Goal: Task Accomplishment & Management: Manage account settings

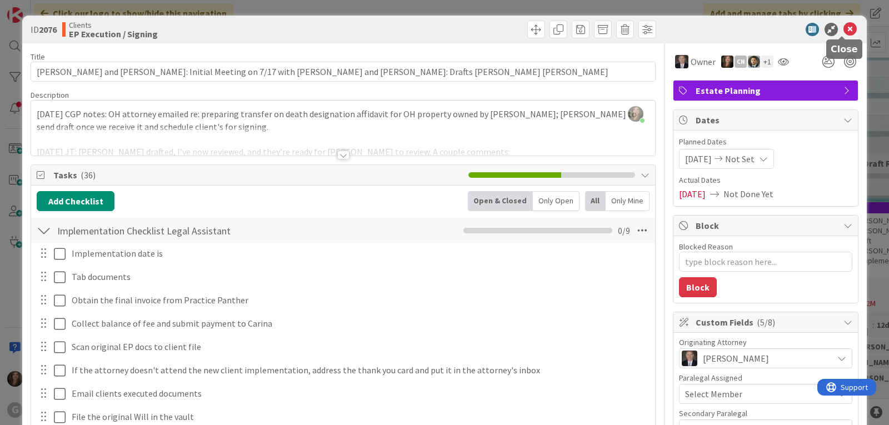
click at [843, 26] on icon at bounding box center [849, 29] width 13 height 13
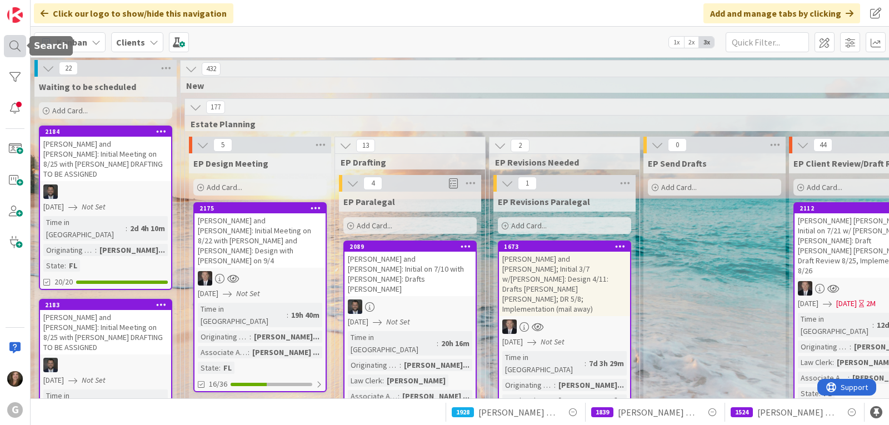
click at [11, 43] on div at bounding box center [15, 46] width 22 height 22
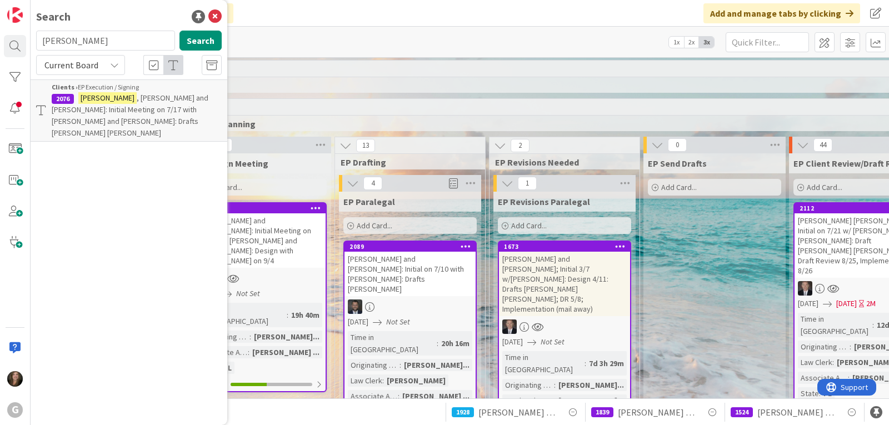
drag, startPoint x: 74, startPoint y: 41, endPoint x: 36, endPoint y: 40, distance: 38.4
click at [36, 40] on input "[PERSON_NAME]" at bounding box center [105, 41] width 139 height 20
type input "[PERSON_NAME]"
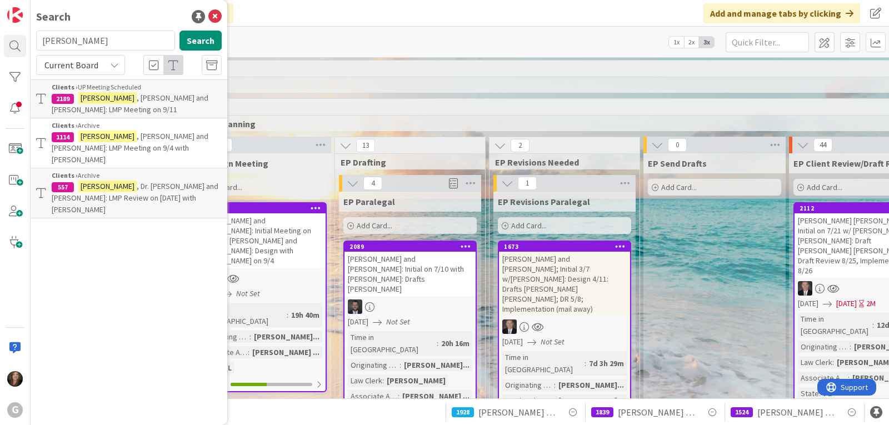
click at [88, 94] on mark "[PERSON_NAME]" at bounding box center [107, 98] width 58 height 12
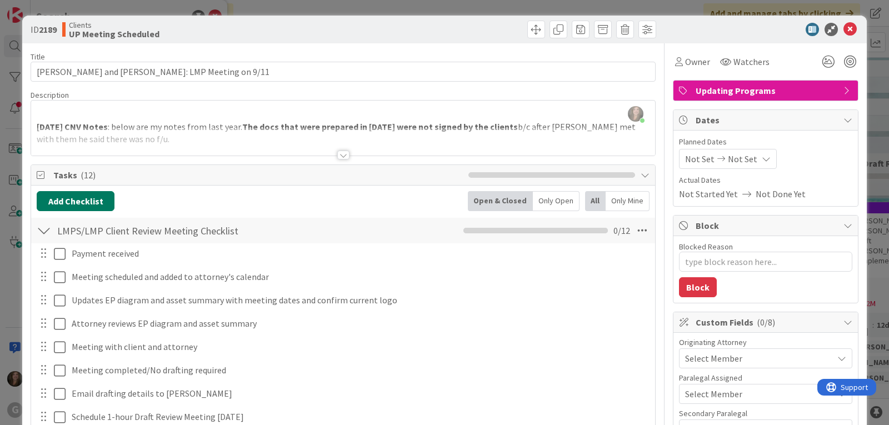
click at [89, 199] on button "Add Checklist" at bounding box center [76, 201] width 78 height 20
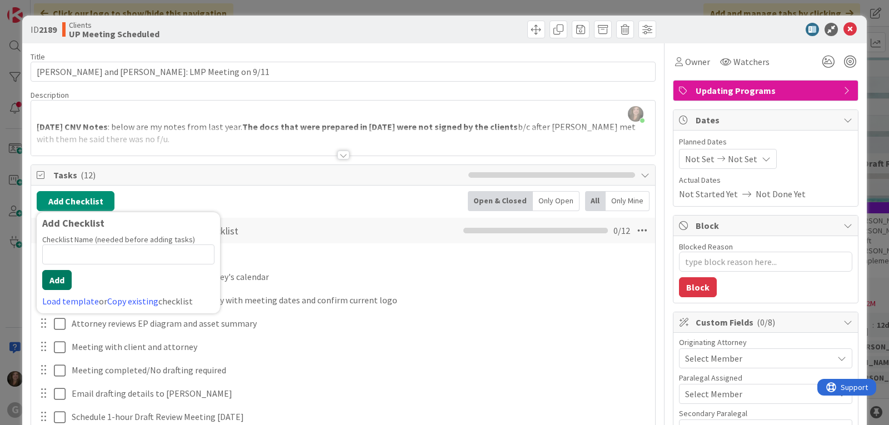
click at [58, 280] on button "Add" at bounding box center [56, 280] width 29 height 20
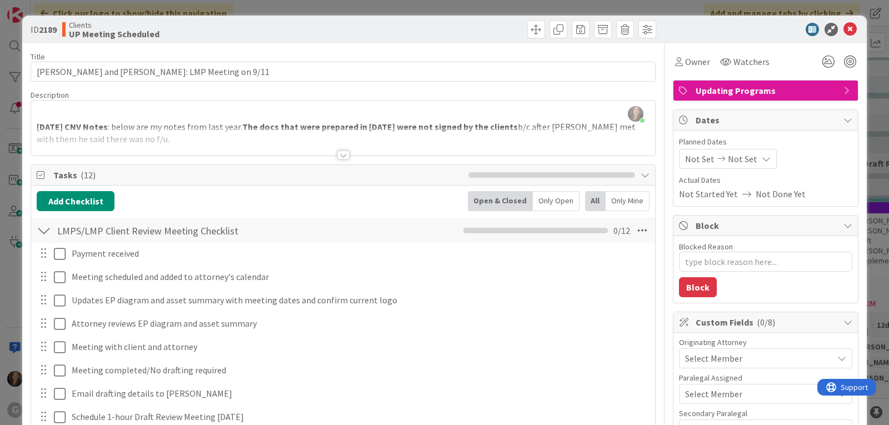
type textarea "x"
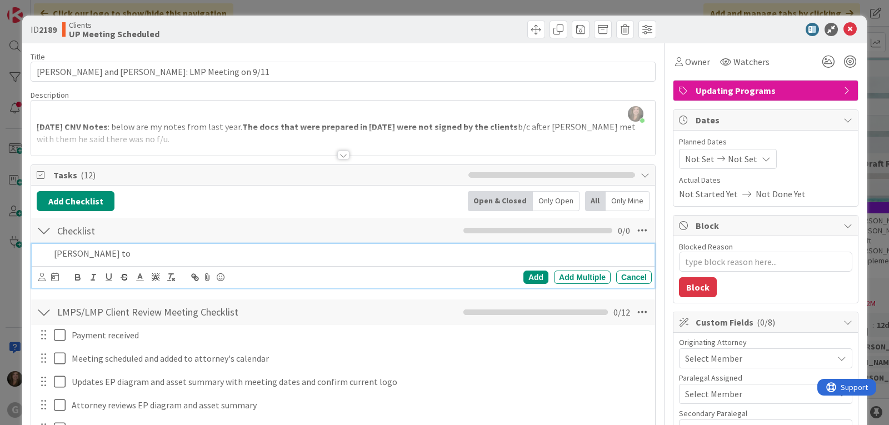
click at [88, 252] on p "[PERSON_NAME] to" at bounding box center [350, 253] width 593 height 13
click at [158, 254] on p "[PERSON_NAME] to review drafts" at bounding box center [350, 253] width 593 height 13
click at [54, 278] on icon at bounding box center [55, 276] width 8 height 9
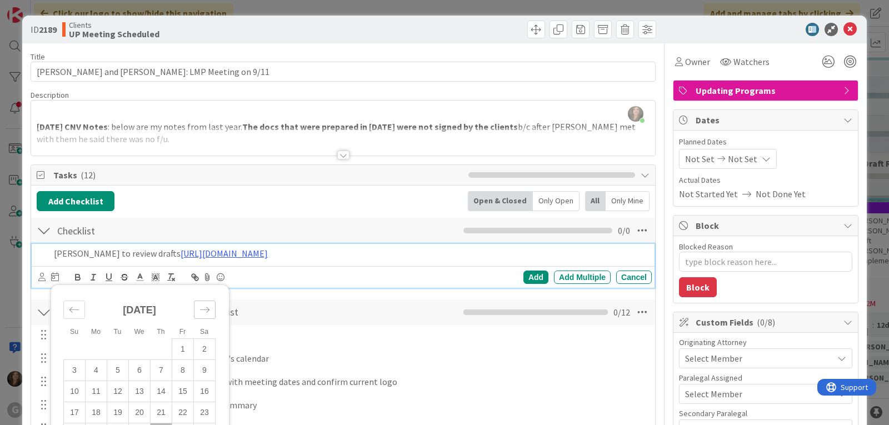
click at [202, 306] on icon "Move forward to switch to the next month." at bounding box center [204, 309] width 11 height 11
click at [94, 369] on td "8" at bounding box center [97, 369] width 22 height 21
click at [530, 275] on div "Add" at bounding box center [535, 277] width 25 height 13
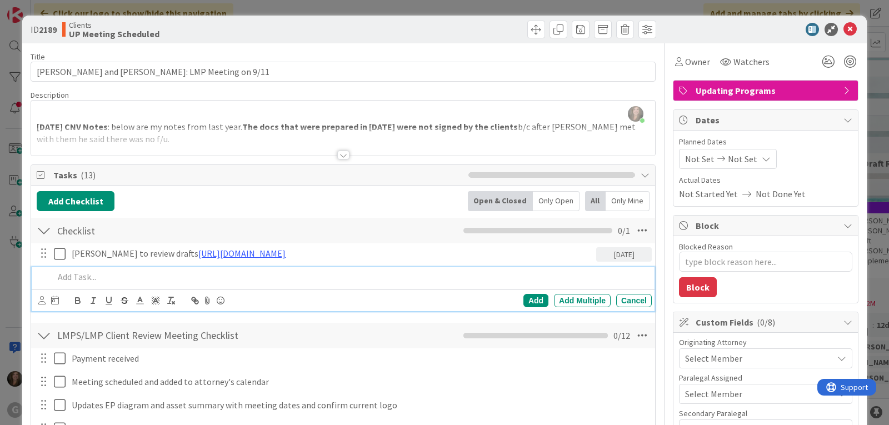
click at [85, 277] on p at bounding box center [350, 277] width 593 height 13
click at [39, 299] on icon at bounding box center [41, 300] width 7 height 8
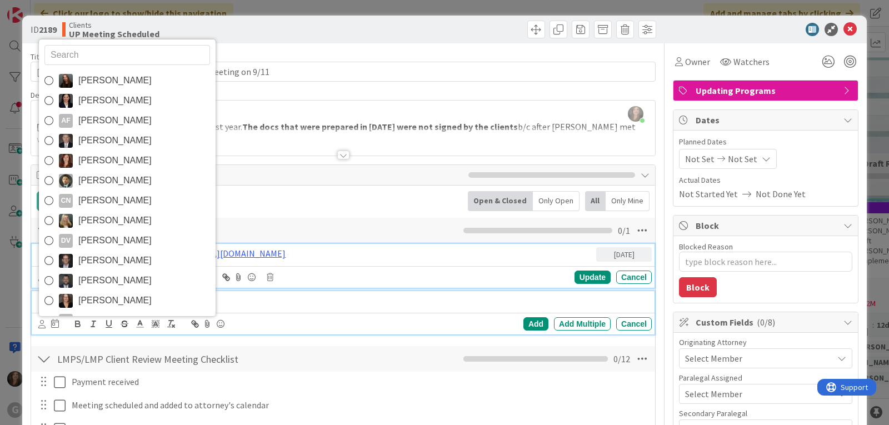
click at [483, 250] on p "[PERSON_NAME] to review drafts [URL][DOMAIN_NAME]" at bounding box center [332, 253] width 520 height 13
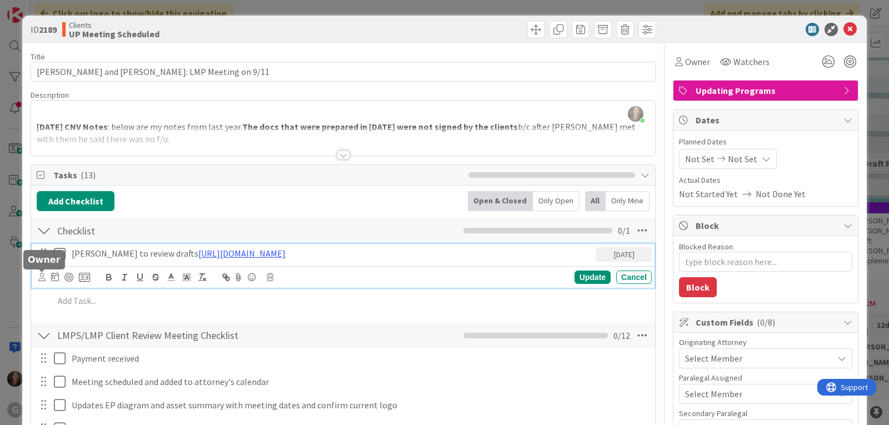
click at [40, 277] on icon at bounding box center [41, 277] width 7 height 8
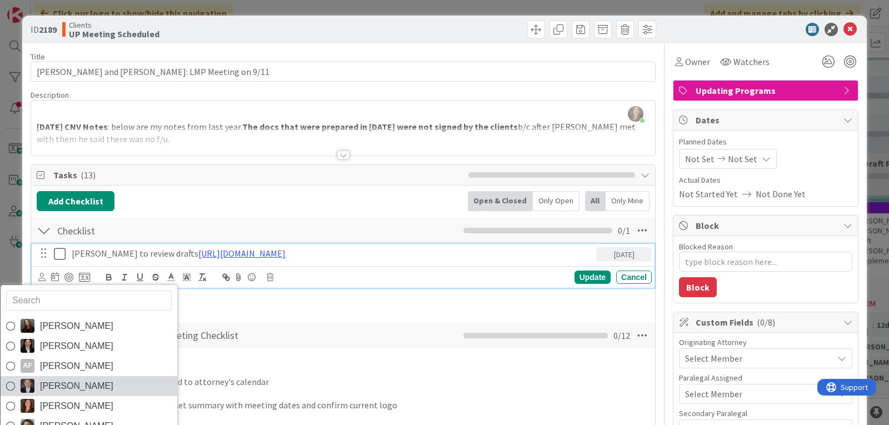
scroll to position [56, 0]
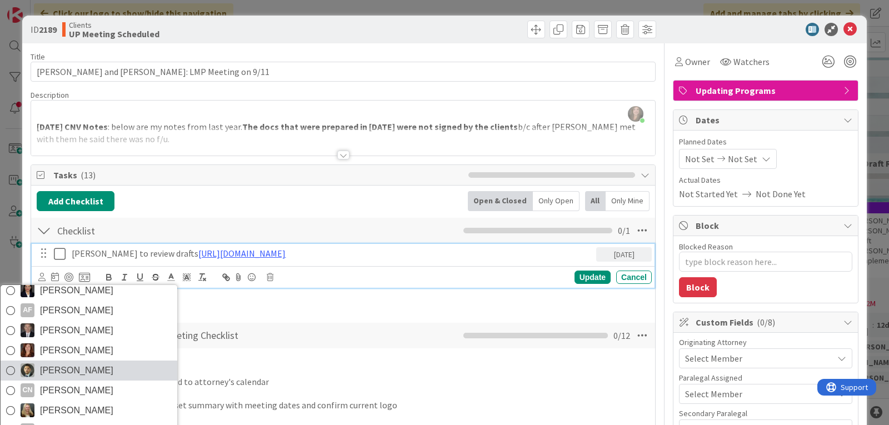
click at [74, 366] on span "[PERSON_NAME]" at bounding box center [76, 370] width 73 height 17
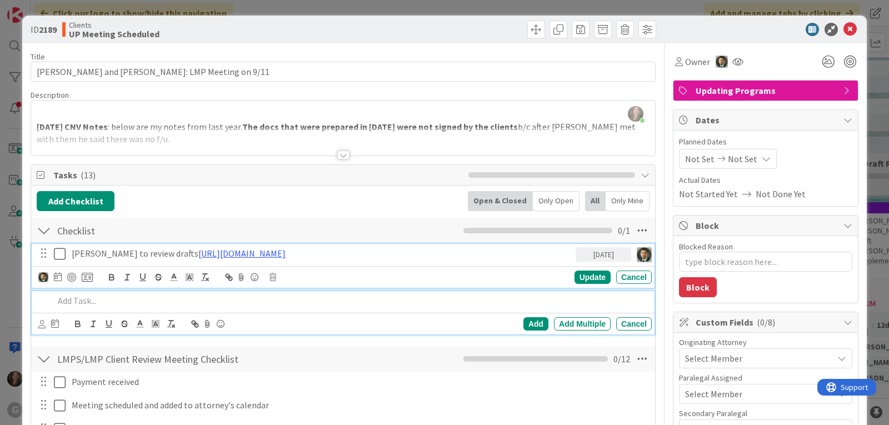
click at [85, 298] on p at bounding box center [350, 300] width 593 height 13
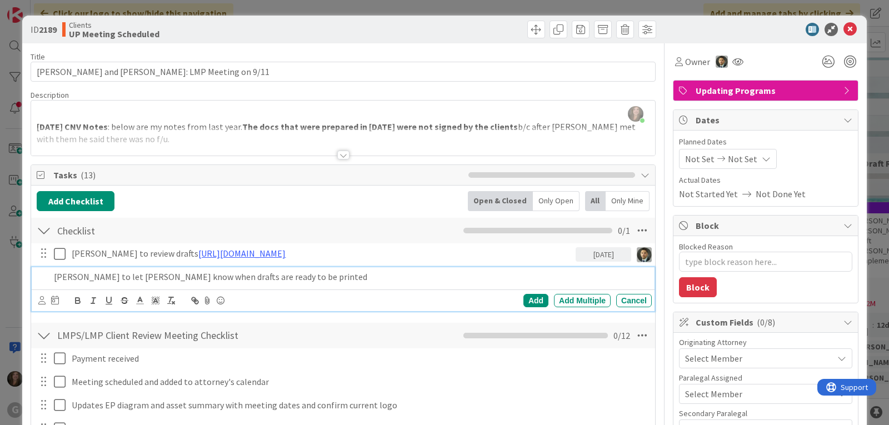
click at [40, 305] on div at bounding box center [41, 300] width 7 height 12
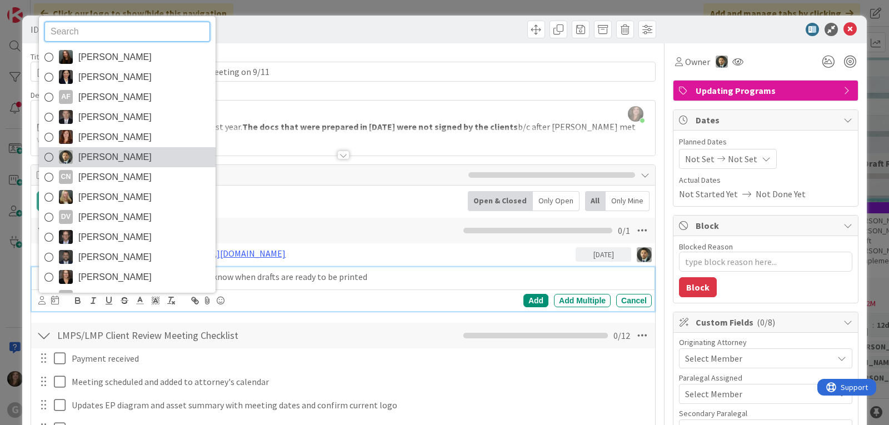
click at [85, 161] on span "[PERSON_NAME]" at bounding box center [114, 157] width 73 height 17
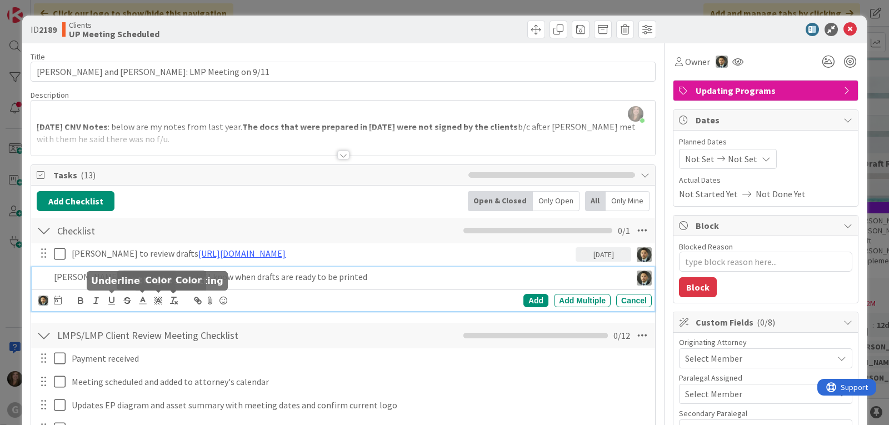
click at [56, 299] on icon at bounding box center [58, 300] width 8 height 9
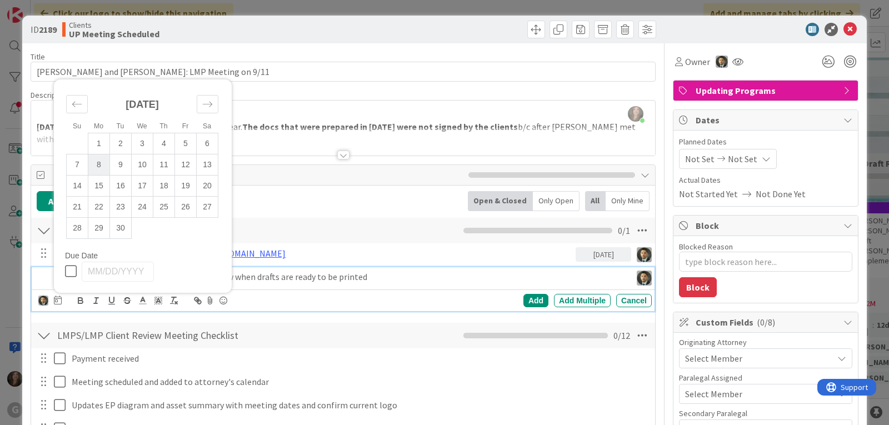
click at [95, 160] on td "8" at bounding box center [99, 164] width 22 height 21
click at [532, 301] on div "Add" at bounding box center [535, 300] width 25 height 13
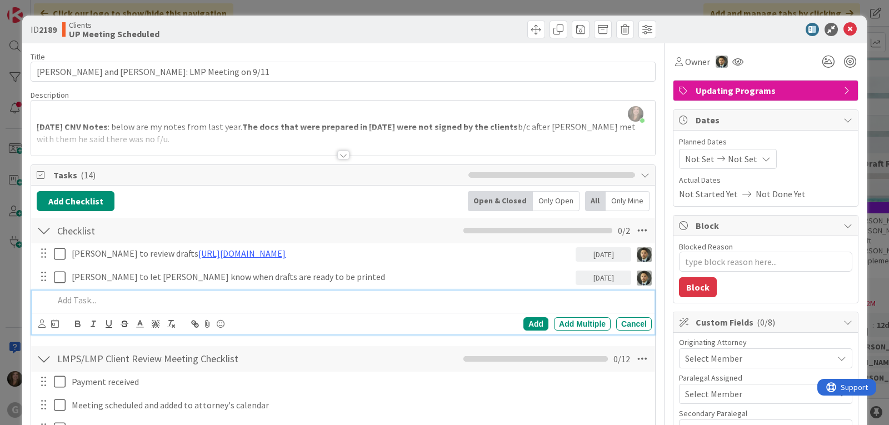
click at [96, 303] on p at bounding box center [350, 300] width 593 height 13
click at [39, 326] on icon at bounding box center [41, 323] width 7 height 8
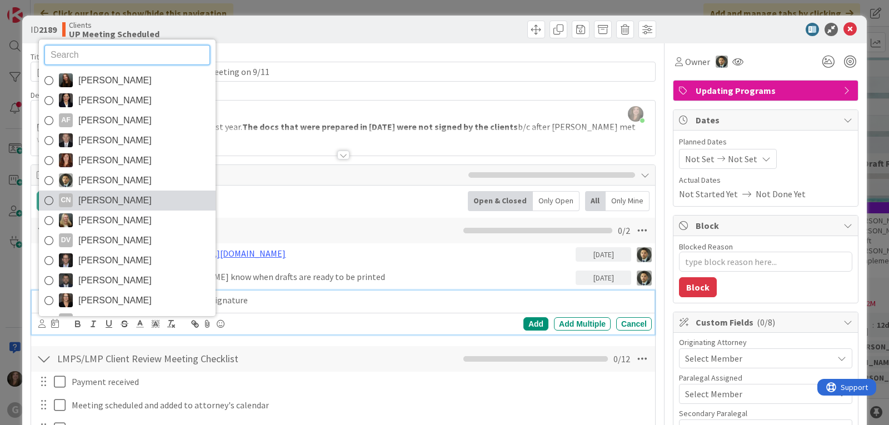
click at [112, 206] on span "[PERSON_NAME]" at bounding box center [114, 200] width 73 height 17
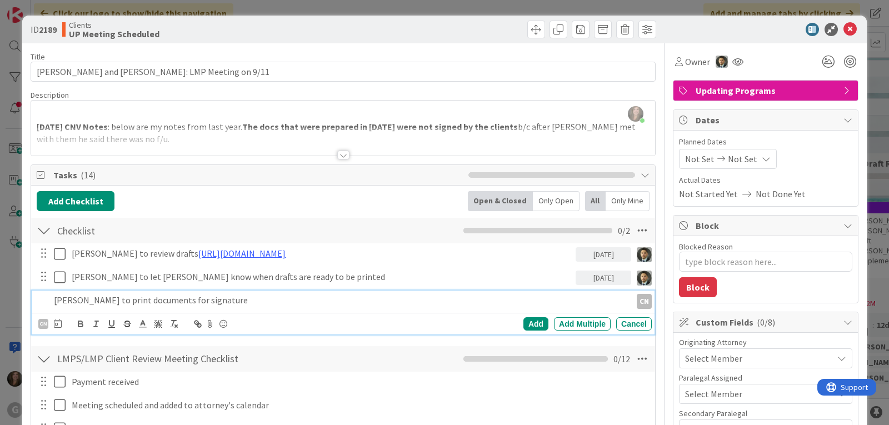
click at [231, 301] on p "[PERSON_NAME] to print documents for signature" at bounding box center [340, 300] width 573 height 13
click at [55, 321] on icon at bounding box center [58, 323] width 8 height 9
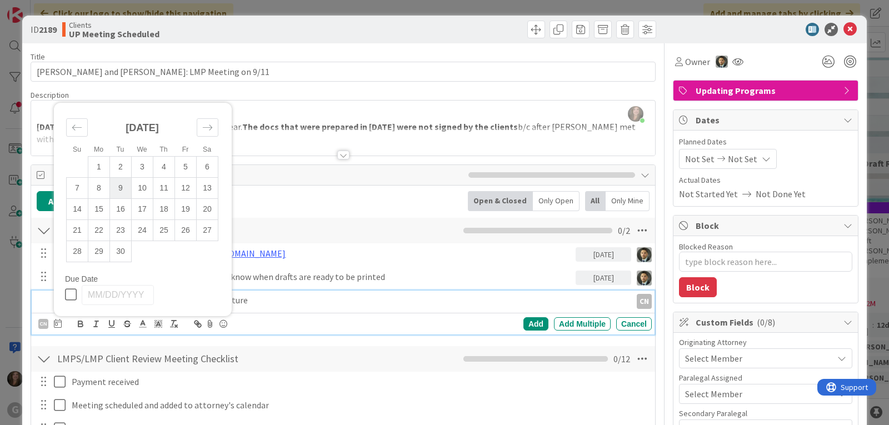
click at [121, 183] on td "9" at bounding box center [121, 187] width 22 height 21
click at [528, 326] on div "Add" at bounding box center [535, 323] width 25 height 13
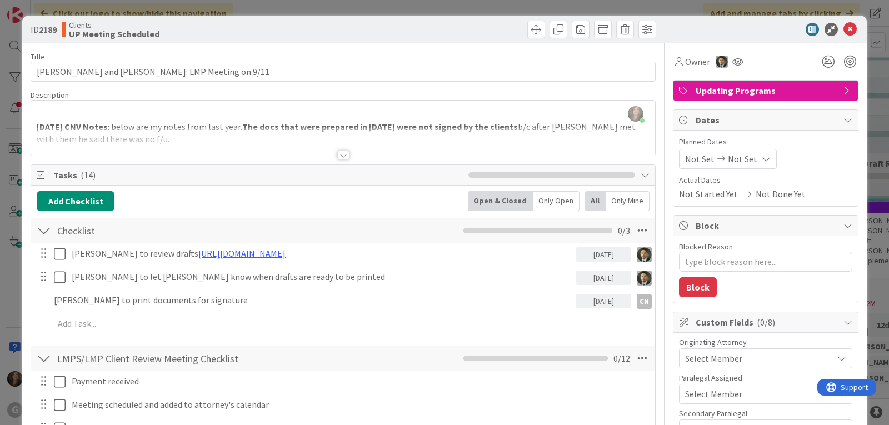
type textarea "x"
click at [843, 29] on icon at bounding box center [849, 29] width 13 height 13
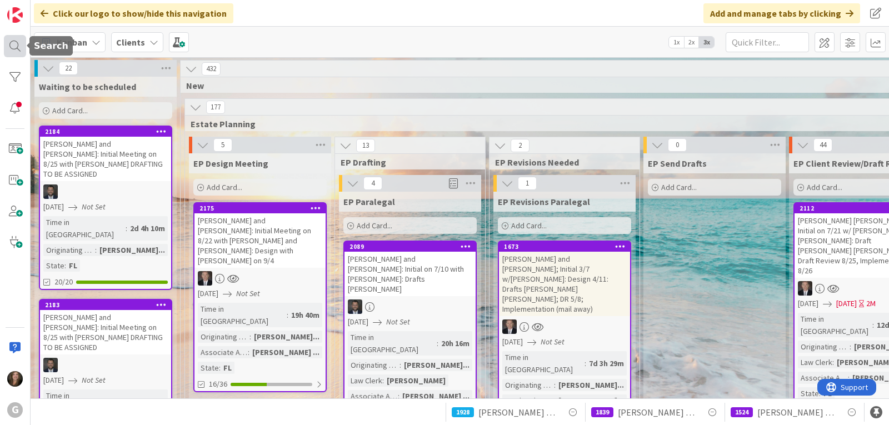
click at [9, 47] on div at bounding box center [15, 46] width 22 height 22
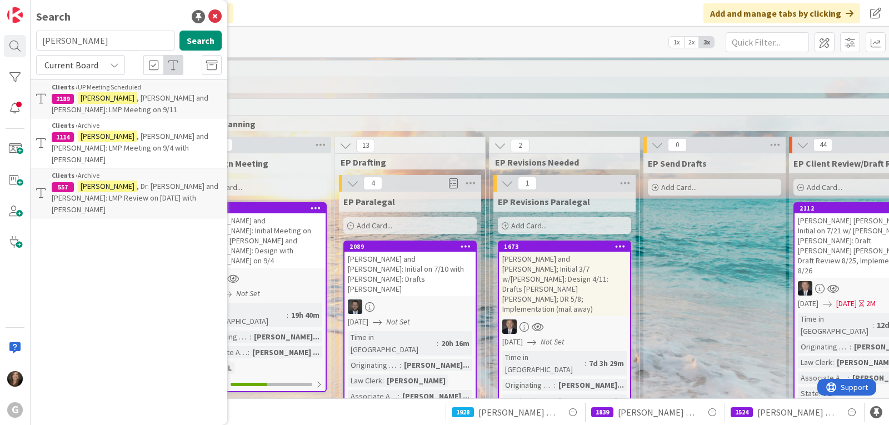
drag, startPoint x: 66, startPoint y: 42, endPoint x: 34, endPoint y: 39, distance: 31.2
click at [34, 39] on div "[PERSON_NAME] Search" at bounding box center [128, 43] width 199 height 24
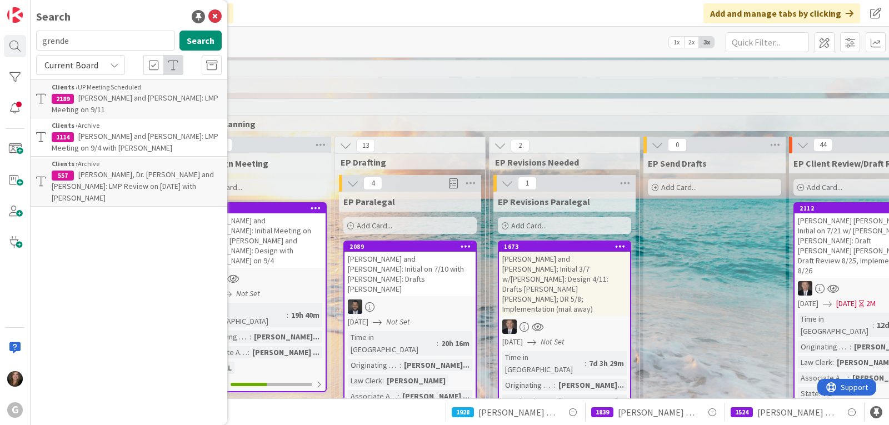
type input "grende"
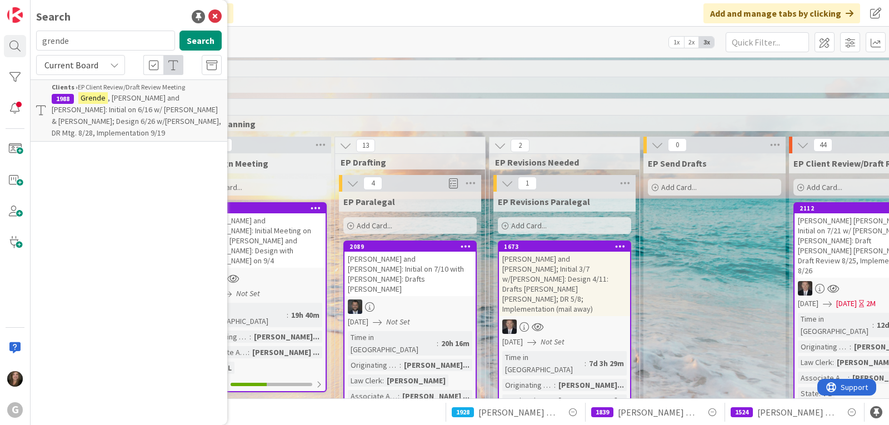
click at [157, 113] on span ", [PERSON_NAME] and [PERSON_NAME]: Initial on 6/16 w/ [PERSON_NAME] & [PERSON_N…" at bounding box center [136, 115] width 169 height 45
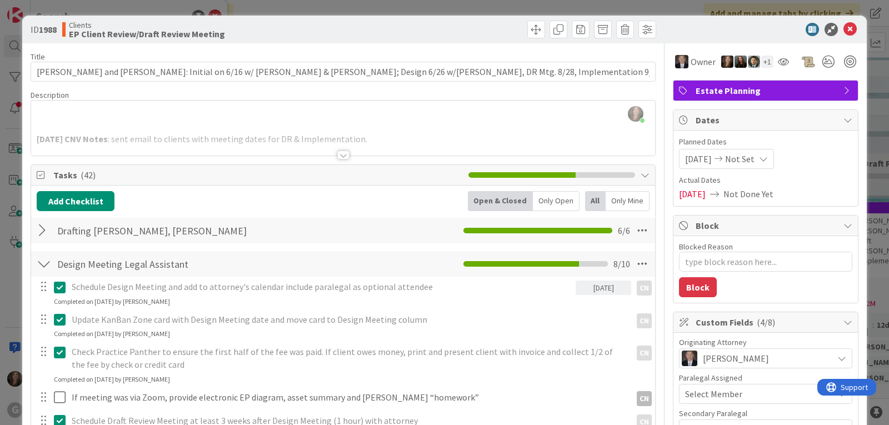
click at [43, 230] on div at bounding box center [44, 231] width 14 height 20
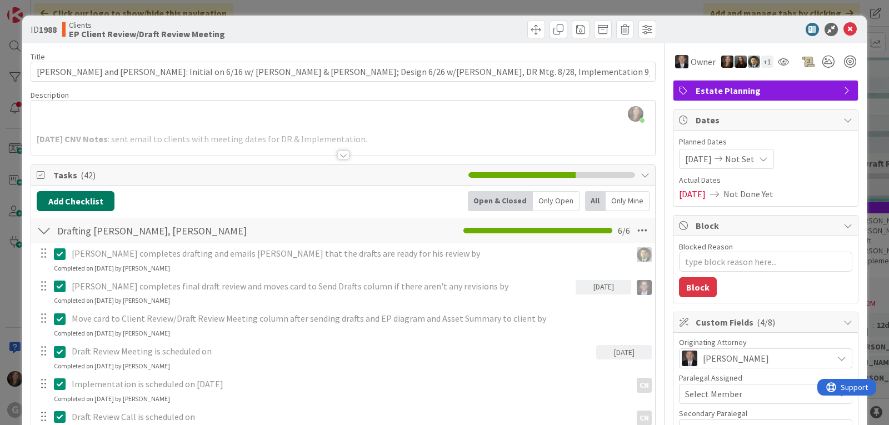
click at [68, 201] on button "Add Checklist" at bounding box center [76, 201] width 78 height 20
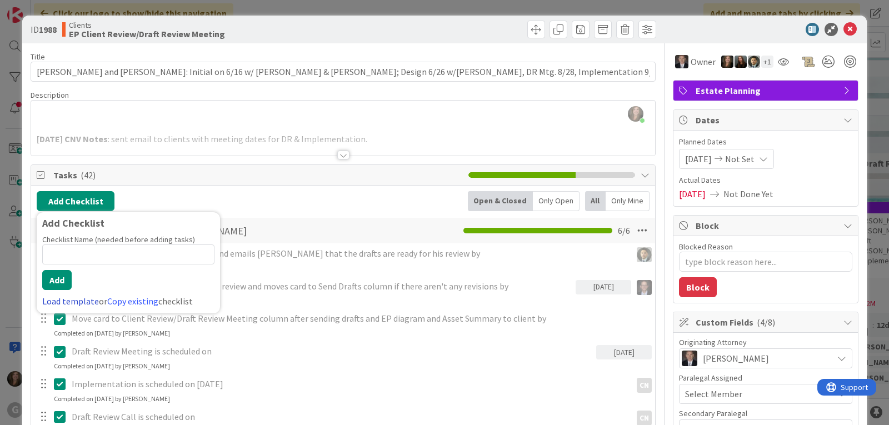
click at [57, 302] on link "Load template" at bounding box center [70, 301] width 57 height 11
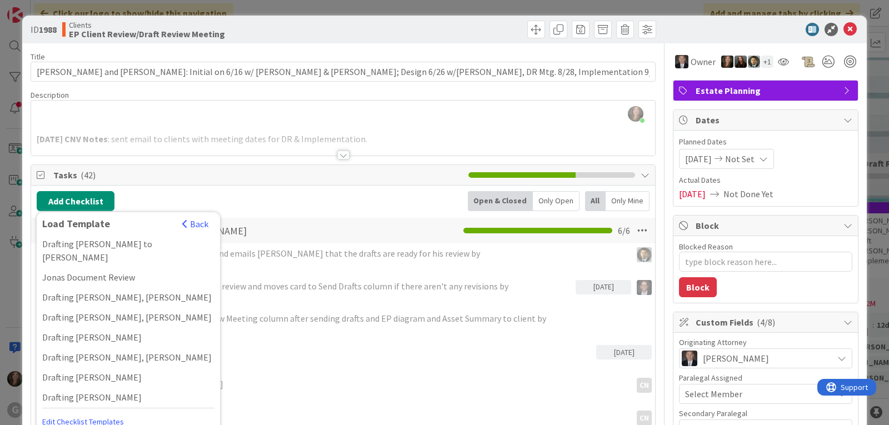
scroll to position [833, 0]
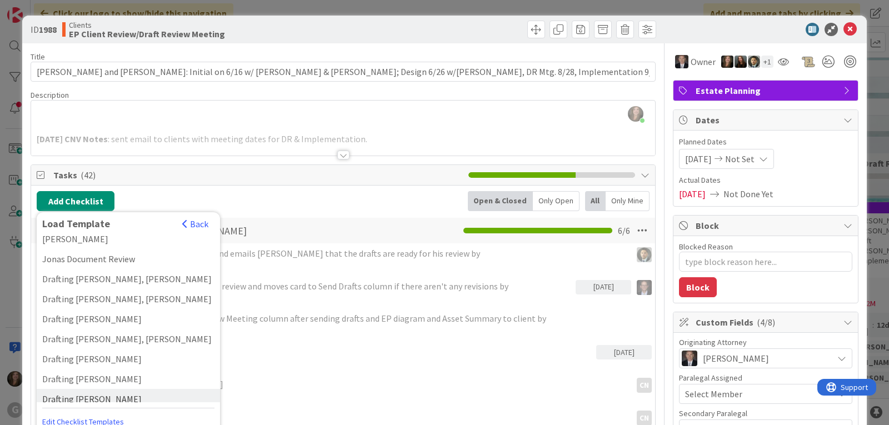
click at [119, 389] on div "Drafting [PERSON_NAME]" at bounding box center [128, 399] width 183 height 20
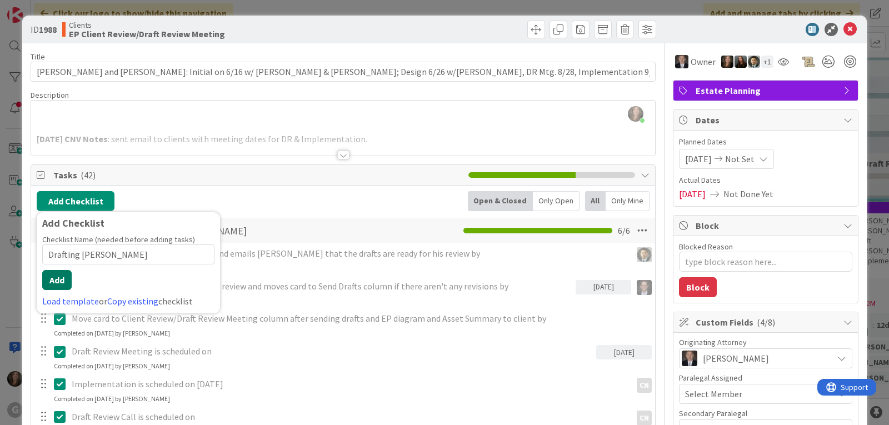
click at [51, 283] on button "Add" at bounding box center [56, 280] width 29 height 20
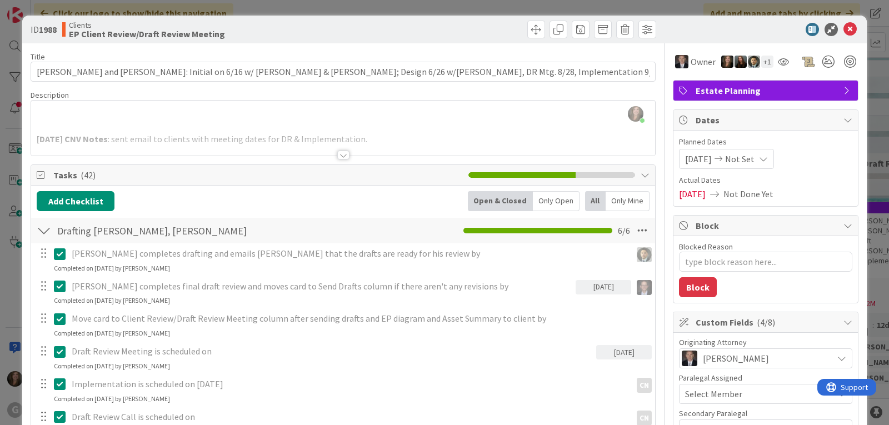
type textarea "x"
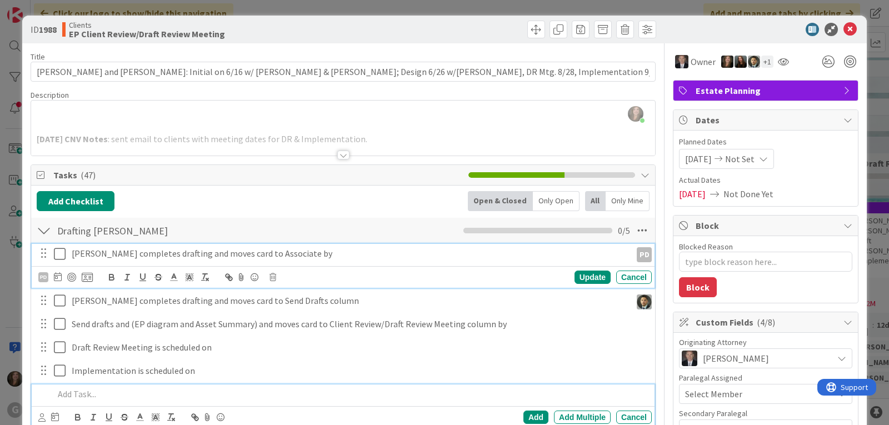
click at [135, 252] on p "[PERSON_NAME] completes drafting and moves card to Associate by" at bounding box center [349, 253] width 555 height 13
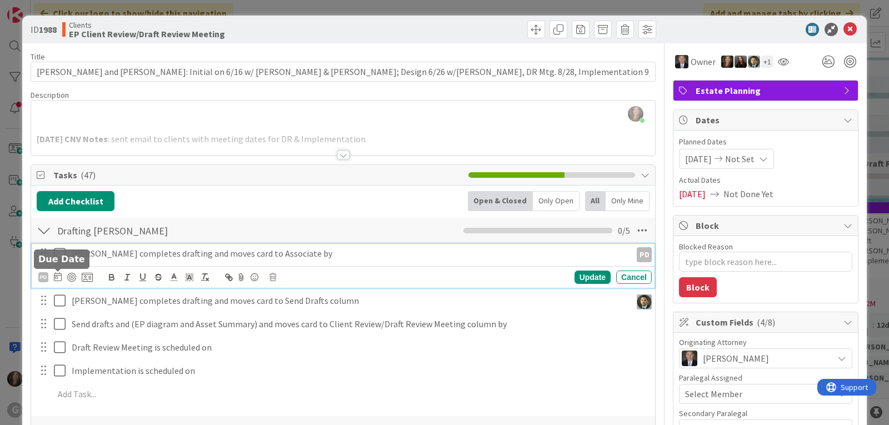
click at [57, 277] on icon at bounding box center [58, 276] width 8 height 9
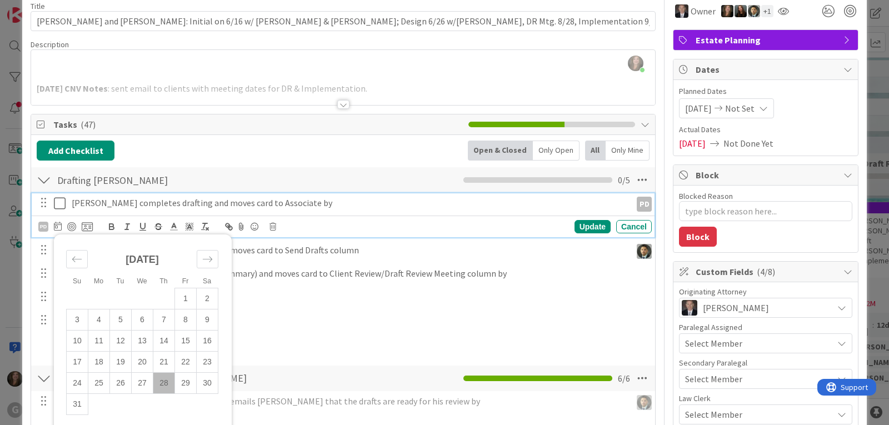
scroll to position [56, 0]
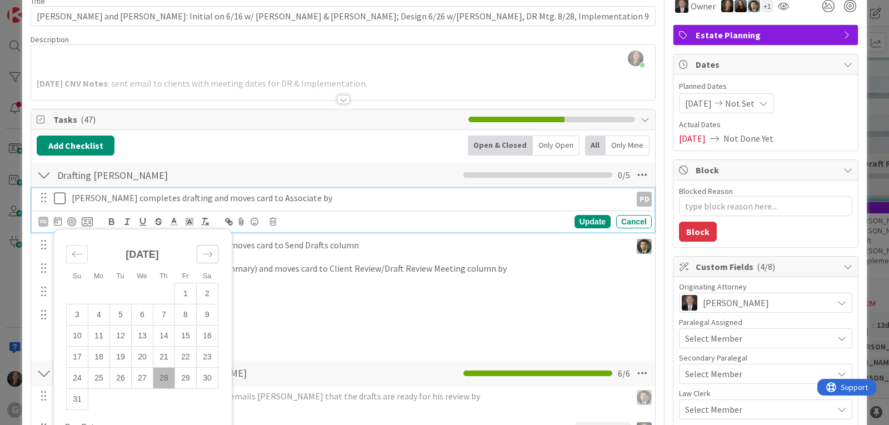
click at [210, 252] on icon "Move forward to switch to the next month." at bounding box center [207, 254] width 11 height 11
click at [189, 289] on td "5" at bounding box center [186, 293] width 22 height 21
type input "[DATE]"
type textarea "x"
click at [586, 222] on div "Update" at bounding box center [592, 221] width 36 height 13
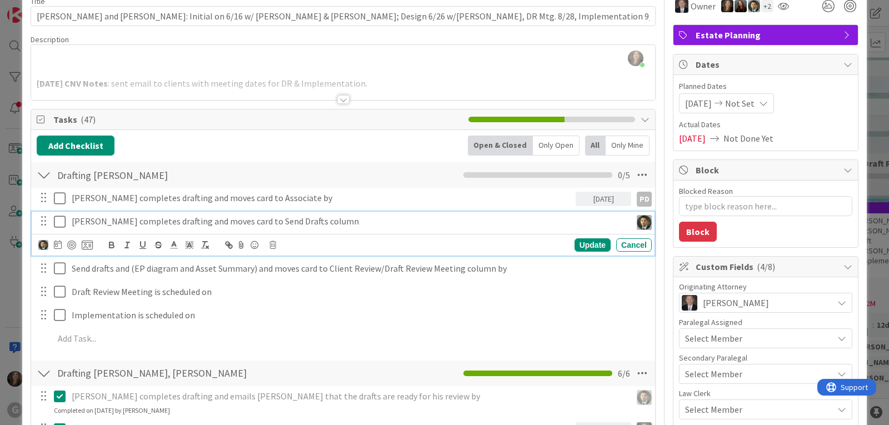
click at [203, 222] on p "[PERSON_NAME] completes drafting and moves card to Send Drafts column" at bounding box center [349, 221] width 555 height 13
click at [56, 242] on icon at bounding box center [58, 244] width 8 height 9
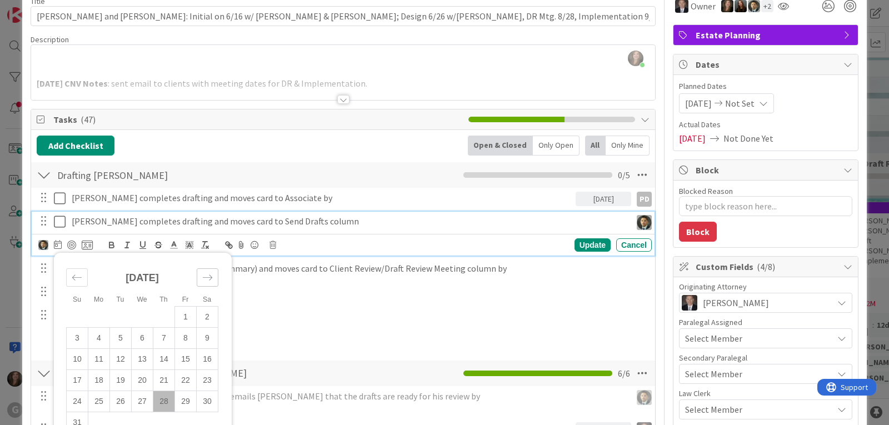
click at [209, 273] on icon "Move forward to switch to the next month." at bounding box center [207, 277] width 11 height 11
click at [137, 332] on td "10" at bounding box center [143, 337] width 22 height 21
type input "[DATE]"
type textarea "x"
click at [580, 244] on div "Update" at bounding box center [592, 244] width 36 height 13
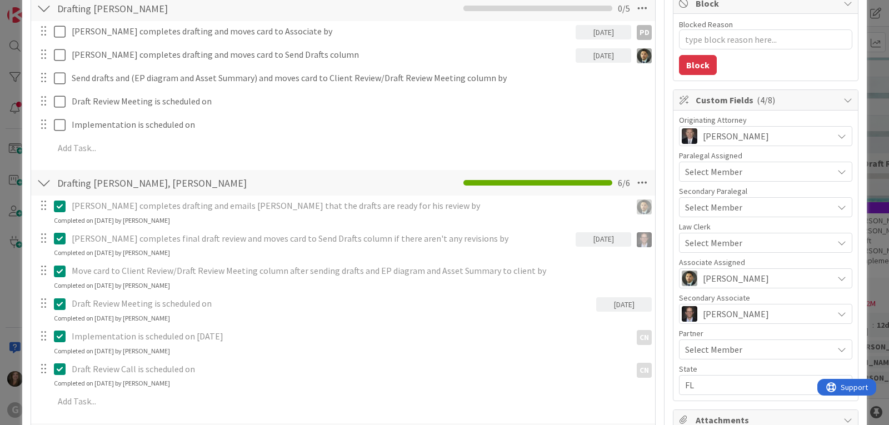
scroll to position [167, 0]
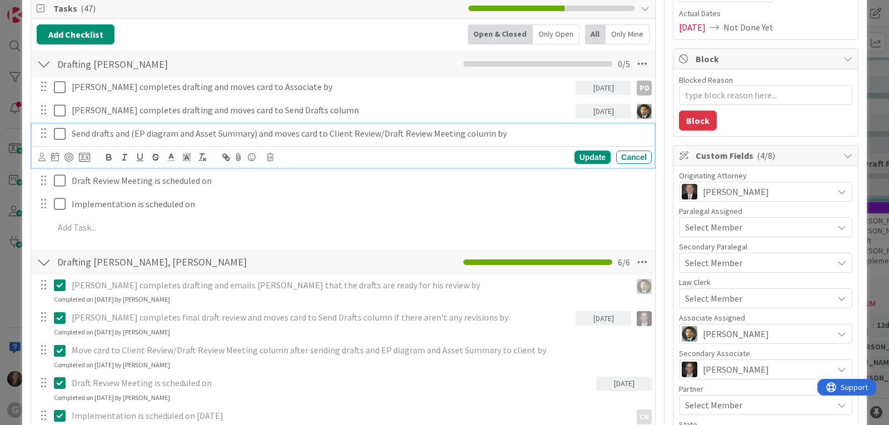
click at [183, 134] on p "Send drafts and (EP diagram and Asset Summary) and moves card to Client Review/…" at bounding box center [360, 133] width 576 height 13
click at [57, 159] on icon at bounding box center [55, 156] width 8 height 9
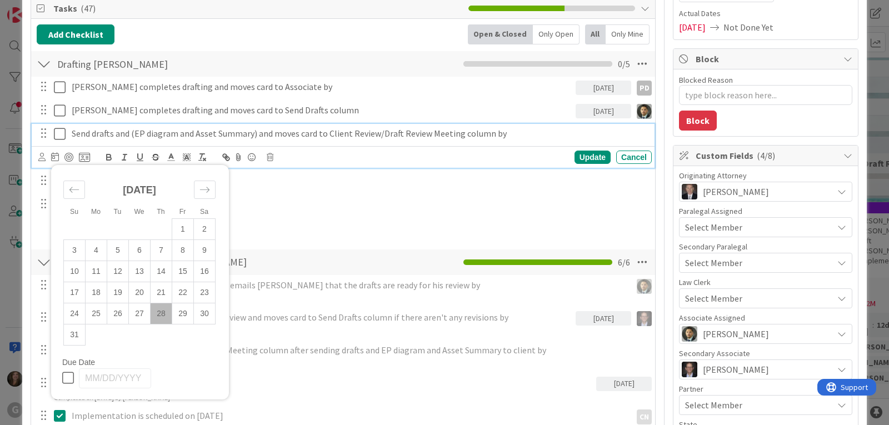
click at [202, 179] on div "[DATE]" at bounding box center [139, 195] width 152 height 48
click at [203, 187] on icon "Move forward to switch to the next month." at bounding box center [204, 189] width 11 height 11
click at [137, 245] on td "10" at bounding box center [140, 249] width 22 height 21
type input "[DATE]"
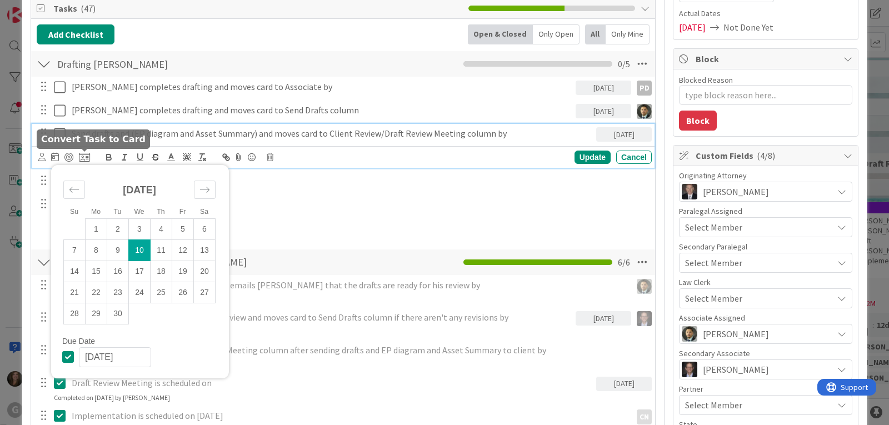
click at [41, 156] on icon at bounding box center [41, 157] width 7 height 8
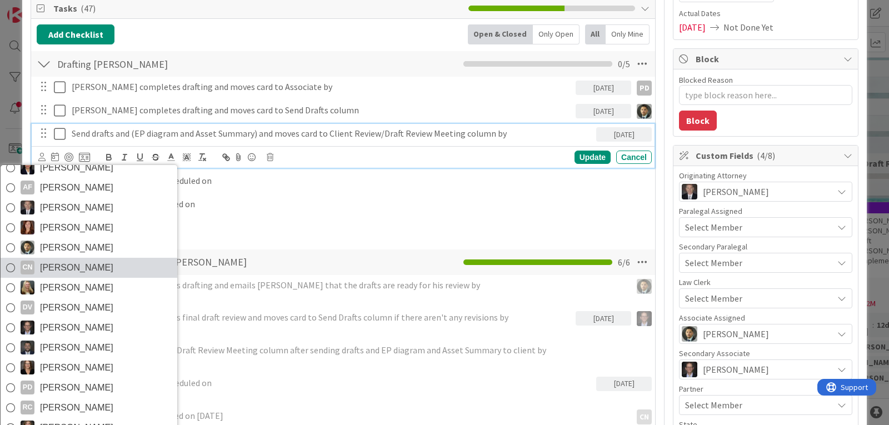
scroll to position [59, 0]
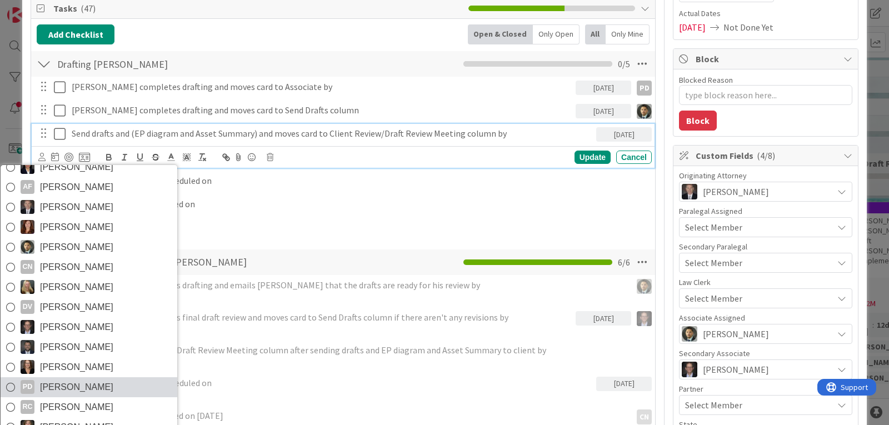
click at [55, 386] on span "[PERSON_NAME]" at bounding box center [76, 387] width 73 height 17
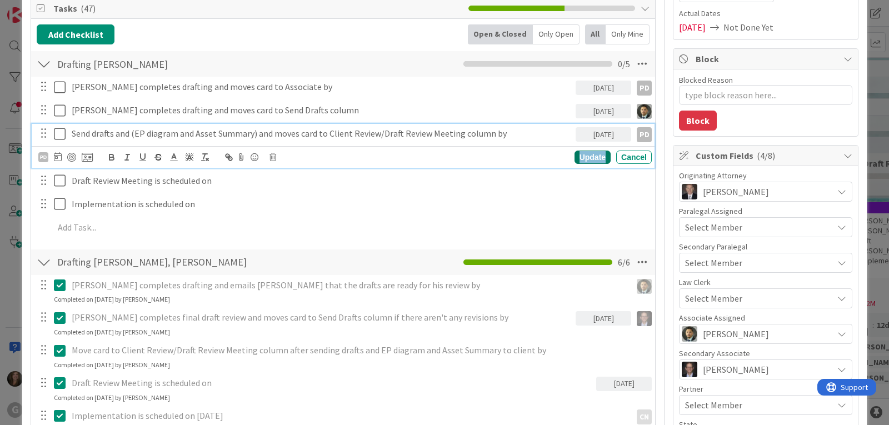
click at [578, 157] on div "Update" at bounding box center [592, 157] width 36 height 13
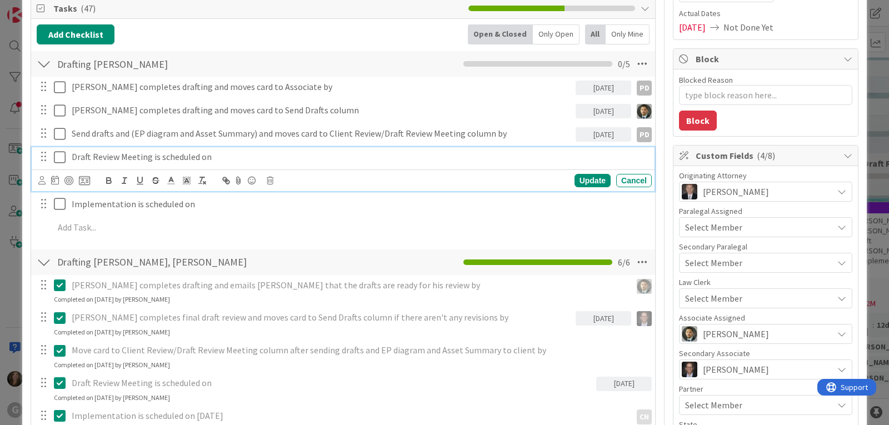
click at [198, 159] on p "Draft Review Meeting is scheduled on" at bounding box center [360, 157] width 576 height 13
click at [270, 180] on icon at bounding box center [270, 181] width 7 height 8
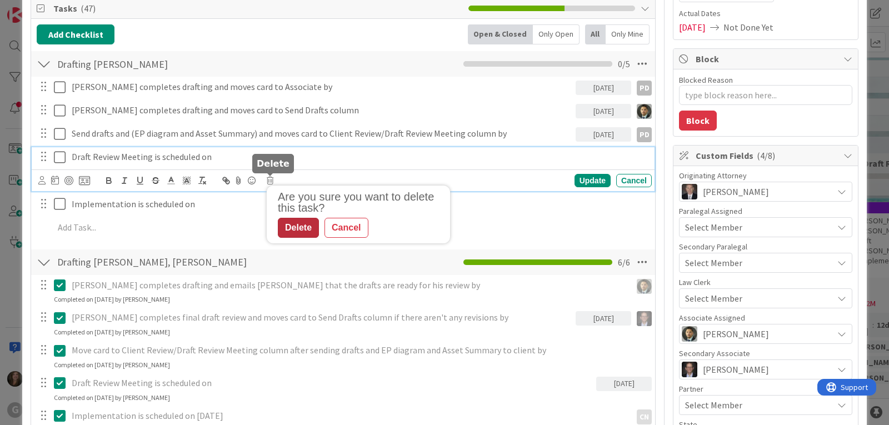
click at [296, 226] on div "Delete" at bounding box center [298, 228] width 41 height 20
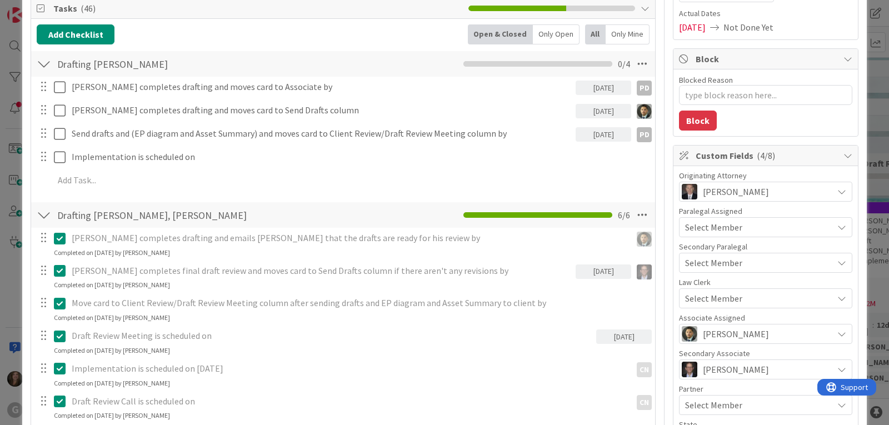
type textarea "x"
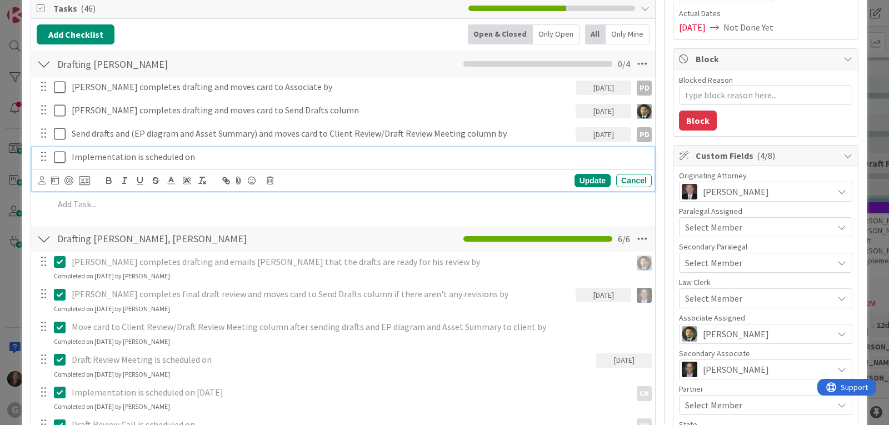
click at [149, 156] on p "Implementation is scheduled on" at bounding box center [360, 157] width 576 height 13
click at [55, 180] on icon at bounding box center [55, 180] width 8 height 9
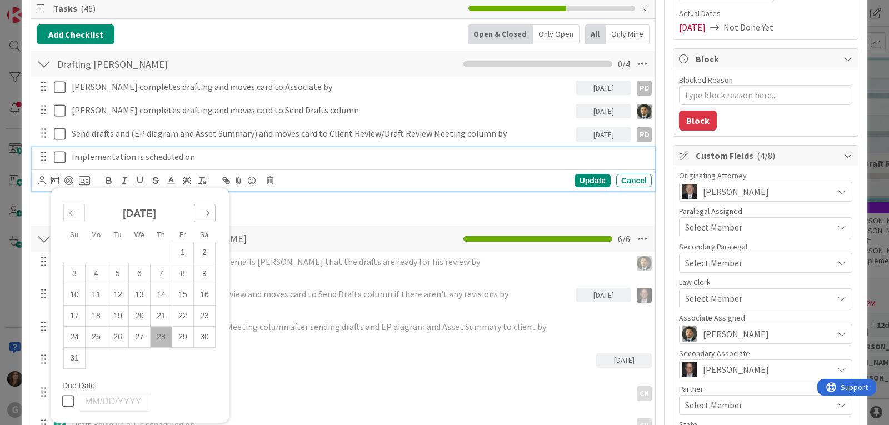
click at [201, 208] on icon "Move forward to switch to the next month." at bounding box center [204, 213] width 11 height 11
click at [182, 294] on td "19" at bounding box center [183, 294] width 22 height 21
type input "[DATE]"
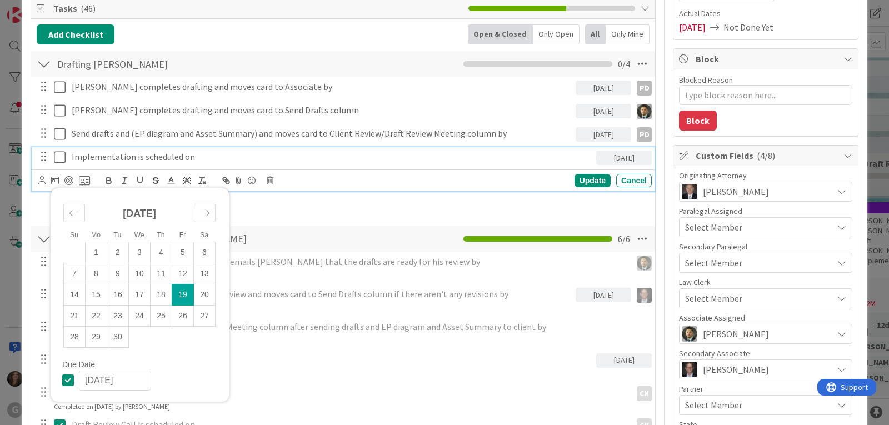
click at [61, 159] on icon at bounding box center [62, 157] width 17 height 13
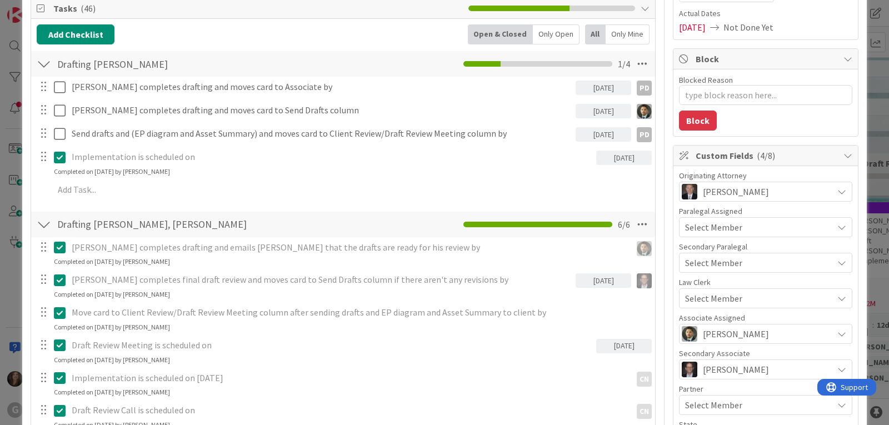
click at [742, 301] on div "Select Member" at bounding box center [759, 298] width 148 height 13
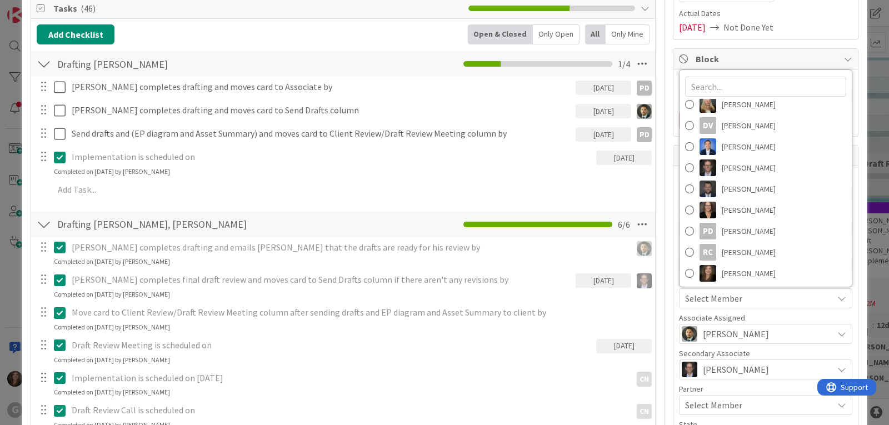
scroll to position [154, 0]
click at [734, 234] on span "[PERSON_NAME]" at bounding box center [749, 229] width 54 height 17
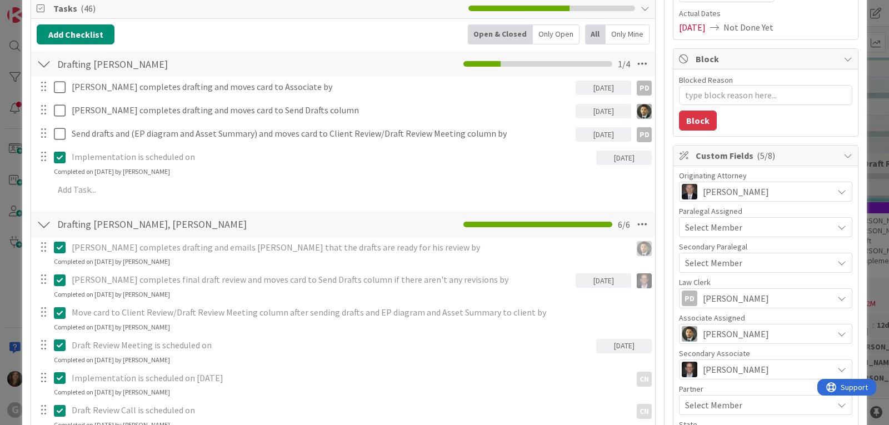
type textarea "x"
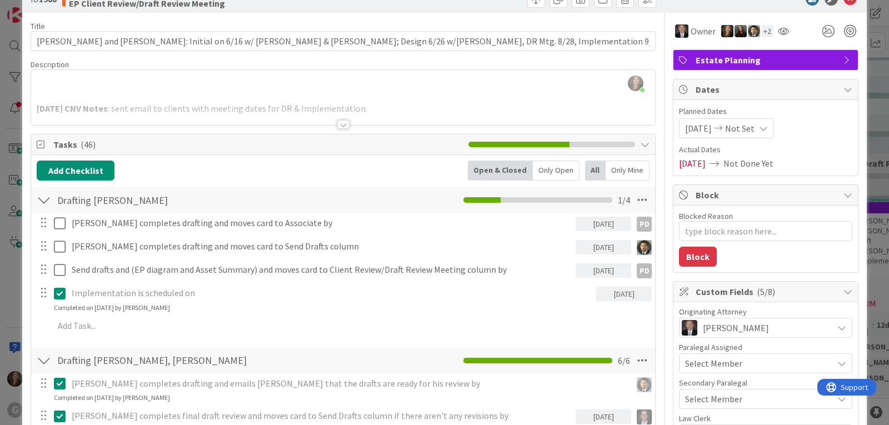
scroll to position [0, 0]
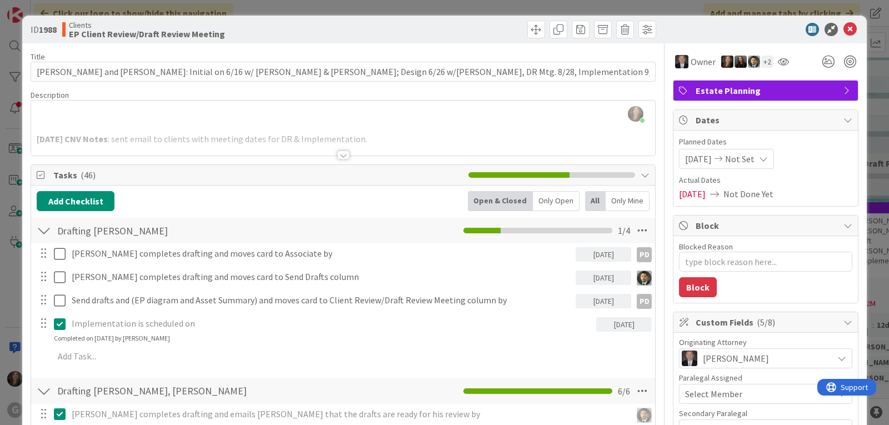
click at [85, 106] on div "[PERSON_NAME] joined 13 m ago [DATE] CNV Notes : sent email to clients with mee…" at bounding box center [343, 128] width 624 height 55
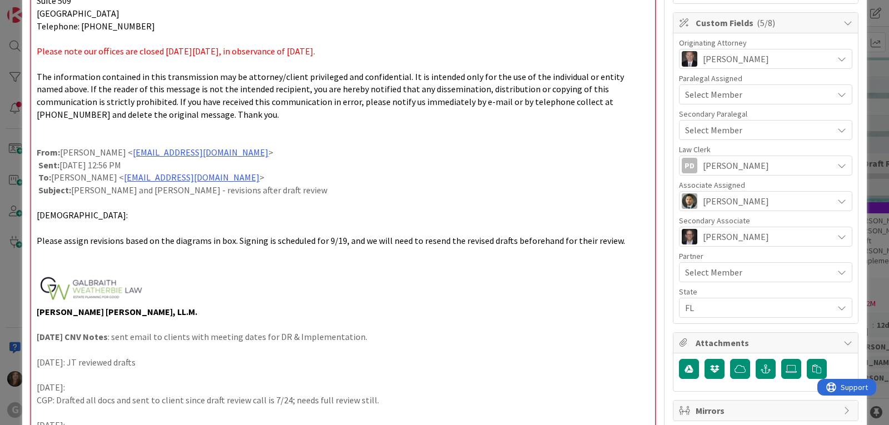
scroll to position [303, 0]
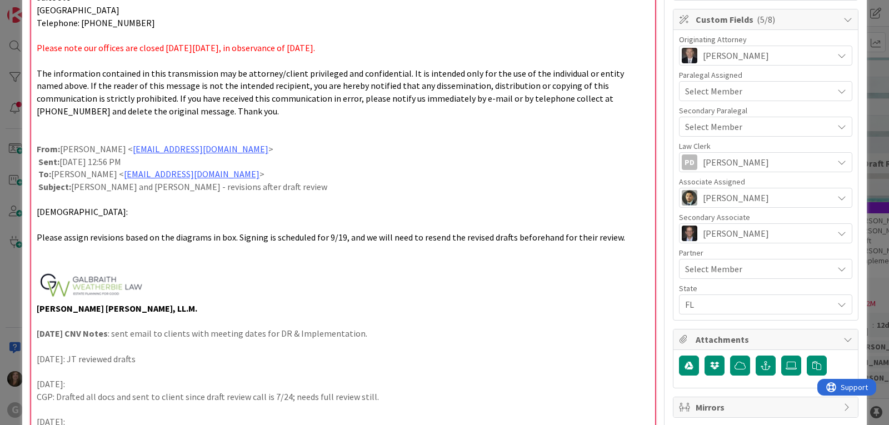
click at [212, 276] on p at bounding box center [343, 285] width 613 height 33
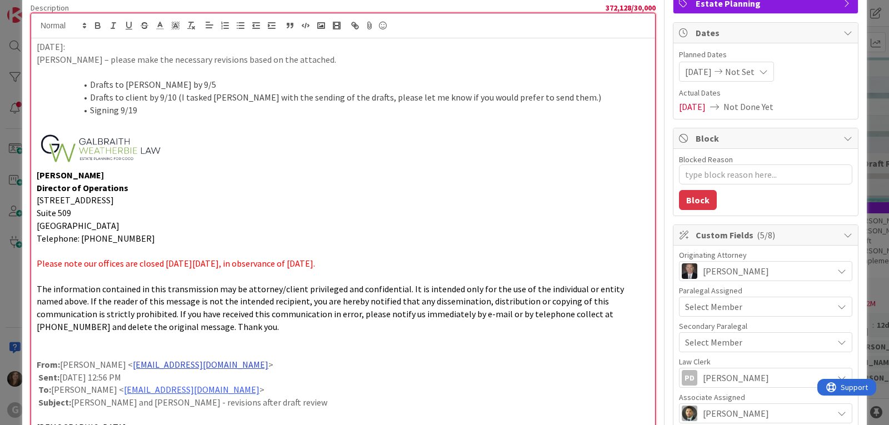
scroll to position [81, 0]
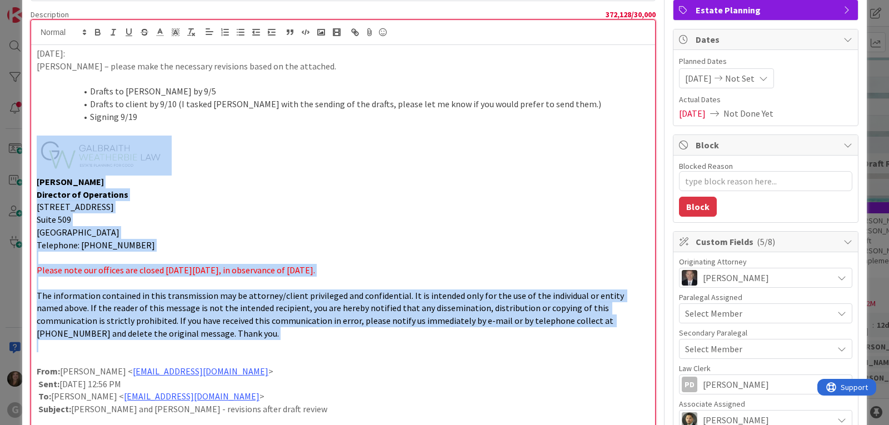
drag, startPoint x: 41, startPoint y: 345, endPoint x: 24, endPoint y: 154, distance: 191.3
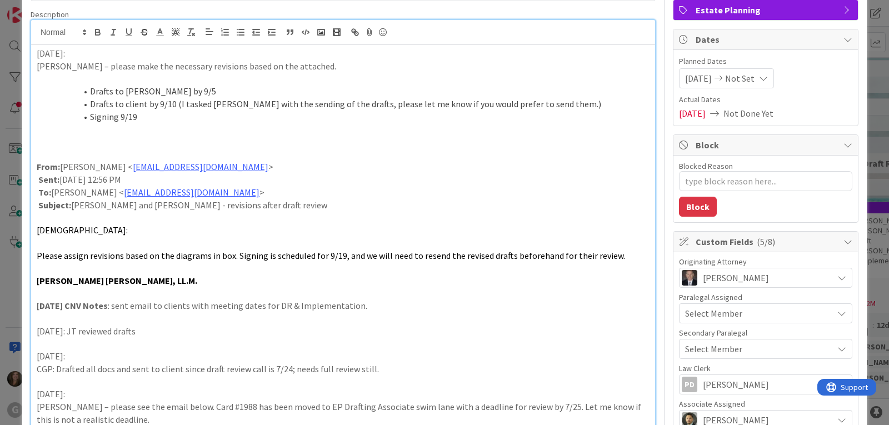
click at [76, 129] on p at bounding box center [343, 129] width 613 height 13
click at [40, 140] on p at bounding box center [343, 142] width 613 height 13
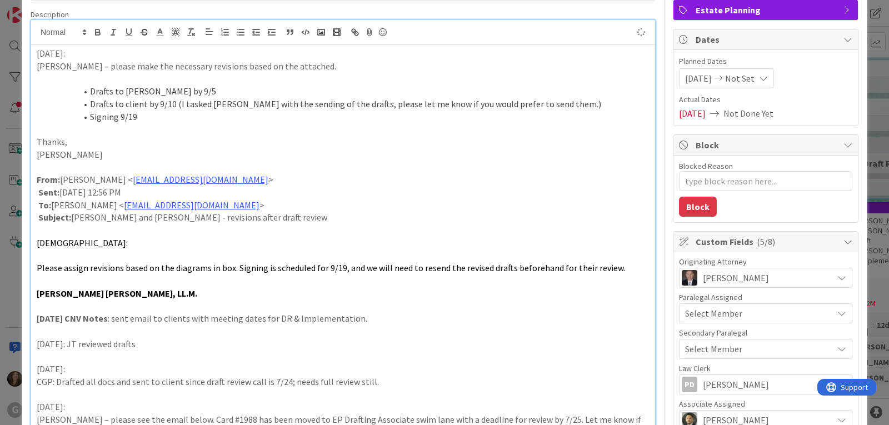
type textarea "x"
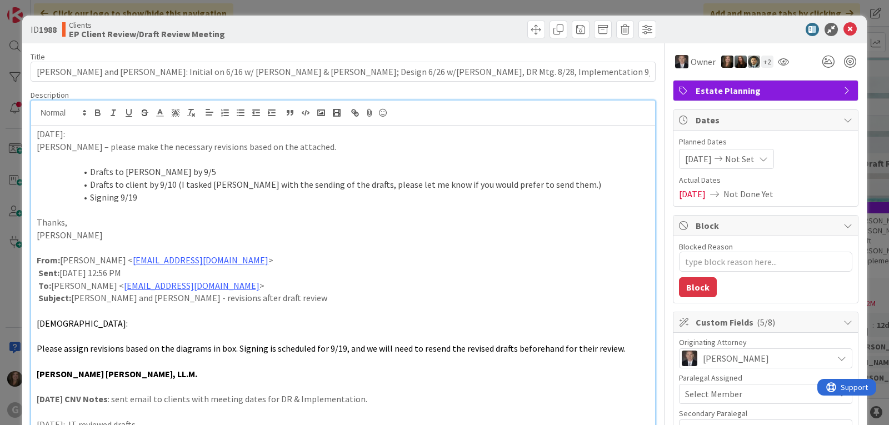
click at [747, 157] on span "Not Set" at bounding box center [739, 158] width 29 height 13
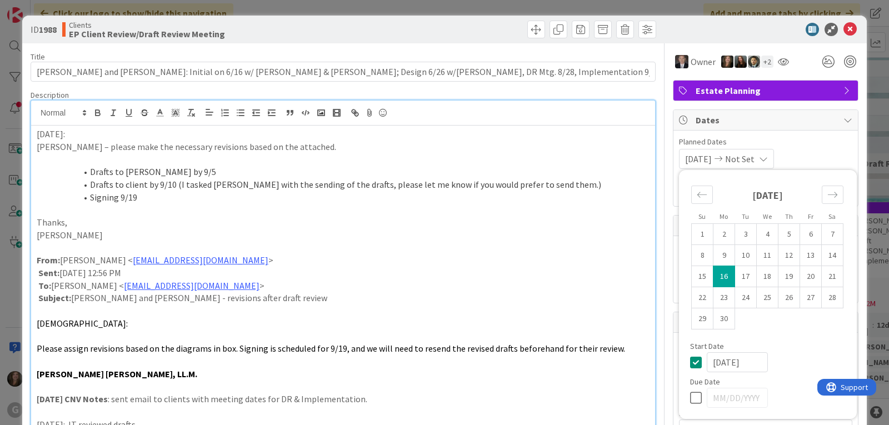
click at [690, 396] on icon at bounding box center [698, 397] width 17 height 13
type input "[DATE]"
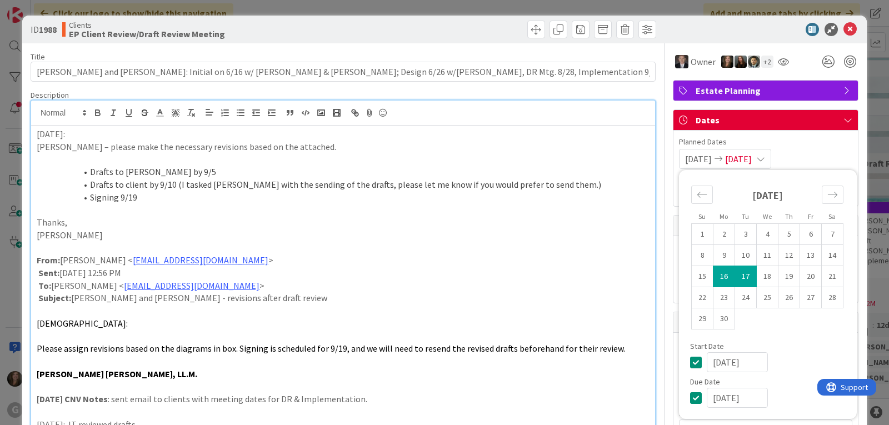
type textarea "x"
click at [827, 197] on icon "Move forward to switch to the next month." at bounding box center [832, 194] width 11 height 11
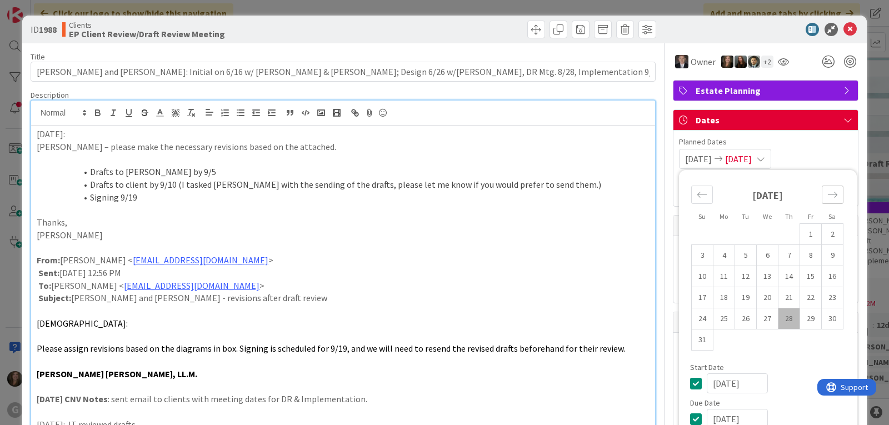
click at [827, 197] on icon "Move forward to switch to the next month." at bounding box center [832, 194] width 11 height 11
click at [741, 403] on input "[DATE]" at bounding box center [737, 398] width 61 height 20
click at [709, 398] on input "[DATE]" at bounding box center [737, 398] width 61 height 20
type input "[DATE]"
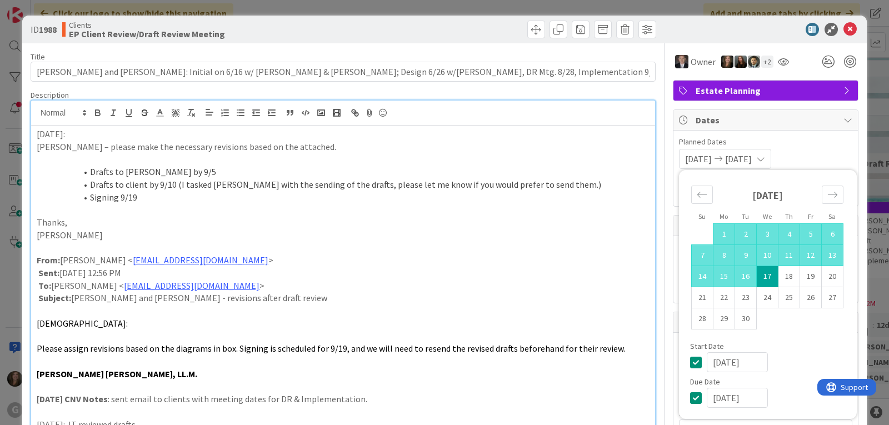
type textarea "x"
type input "[DATE]"
type textarea "x"
type input "[DATE]"
click at [798, 370] on div "[DATE]" at bounding box center [776, 362] width 139 height 20
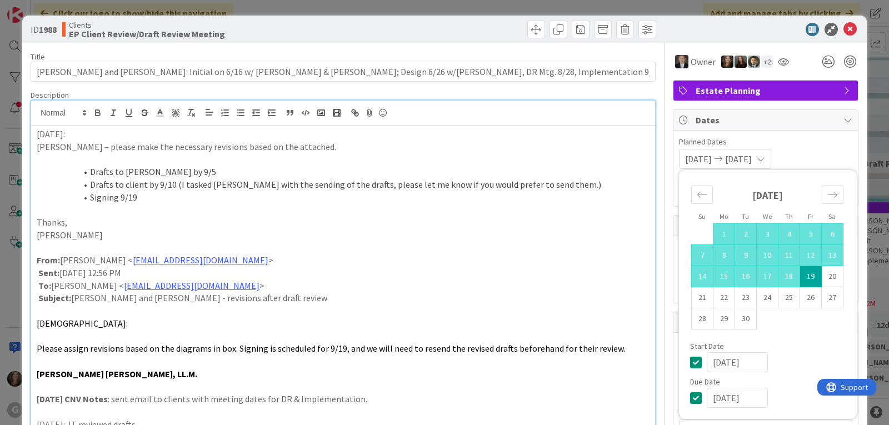
click at [830, 141] on span "Planned Dates" at bounding box center [765, 142] width 173 height 12
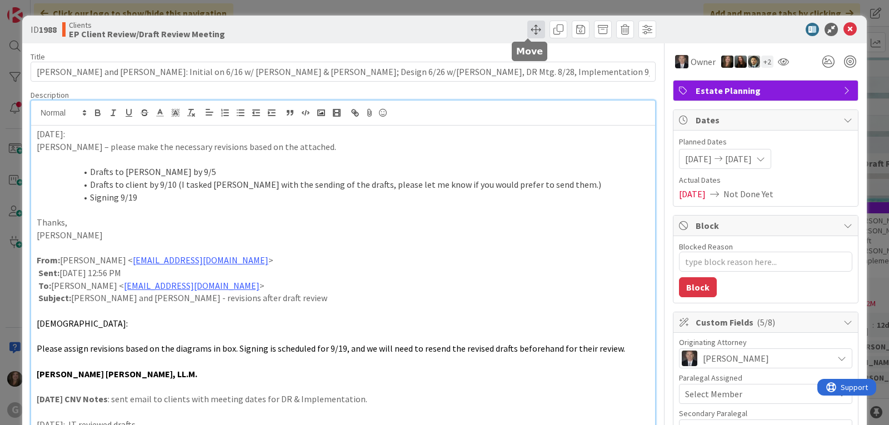
click at [528, 28] on span at bounding box center [536, 30] width 18 height 18
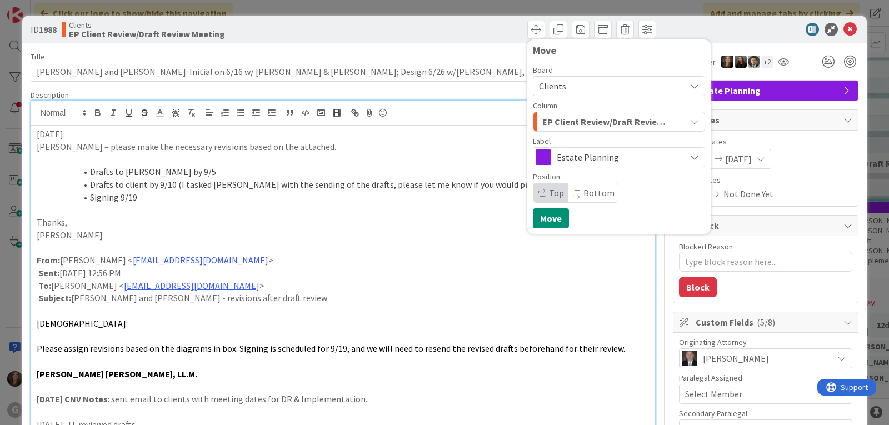
click at [685, 117] on button "EP Client Review/Draft Review Meeting" at bounding box center [619, 122] width 172 height 20
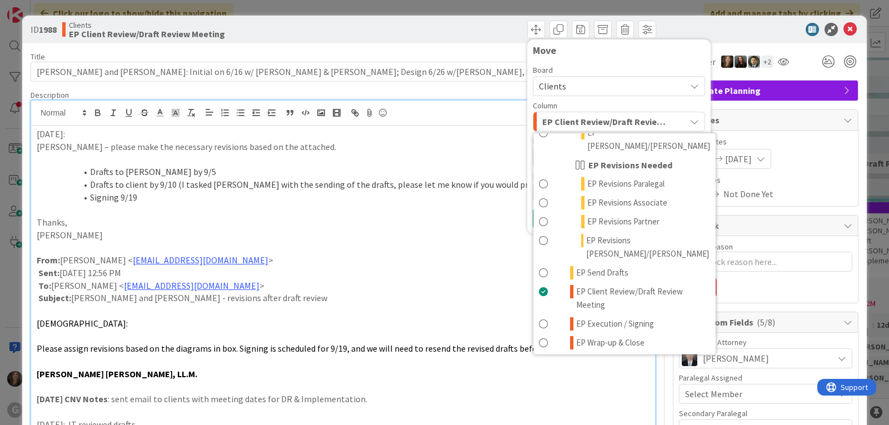
scroll to position [167, 0]
click at [628, 176] on span "EP Revisions Paralegal" at bounding box center [625, 182] width 77 height 13
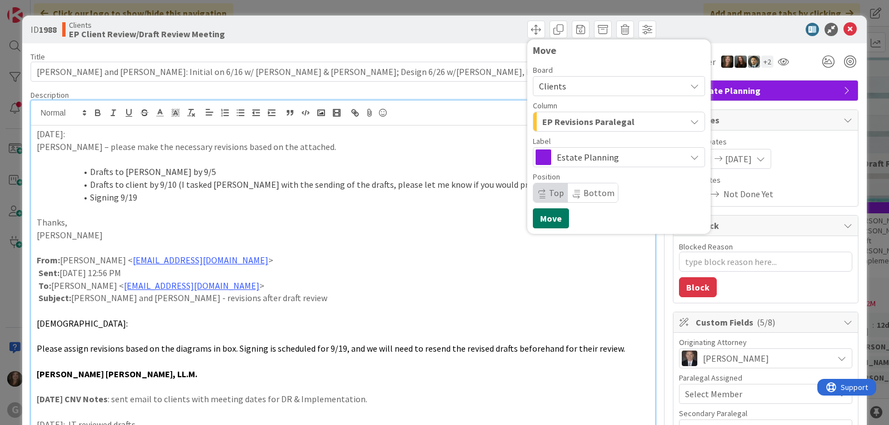
click at [541, 221] on button "Move" at bounding box center [551, 218] width 36 height 20
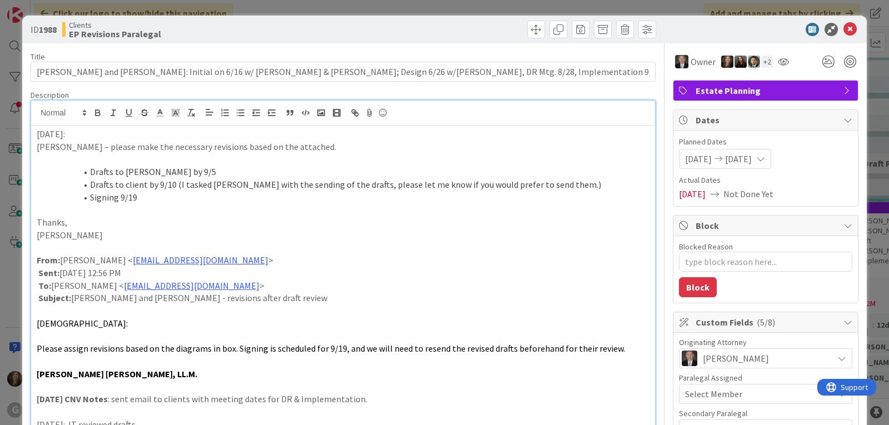
type textarea "x"
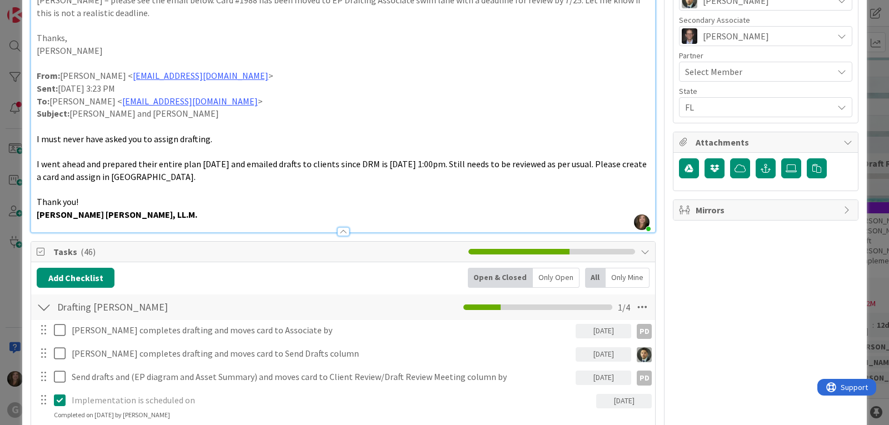
scroll to position [556, 0]
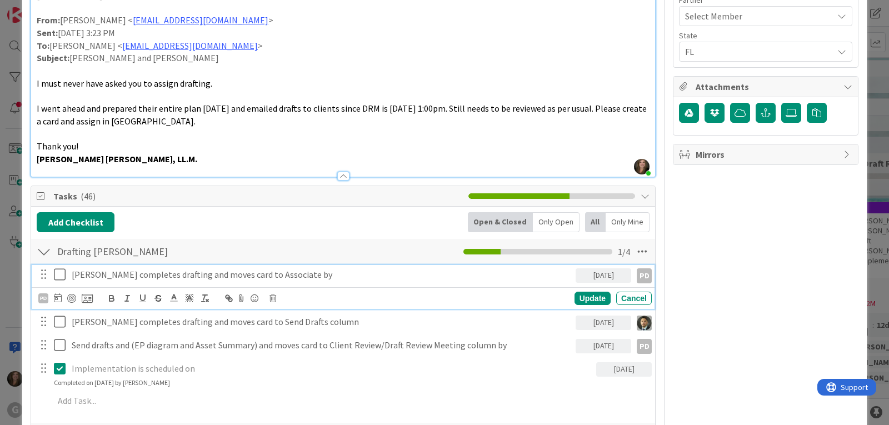
click at [233, 276] on p "[PERSON_NAME] completes drafting and moves card to Associate by" at bounding box center [321, 274] width 499 height 13
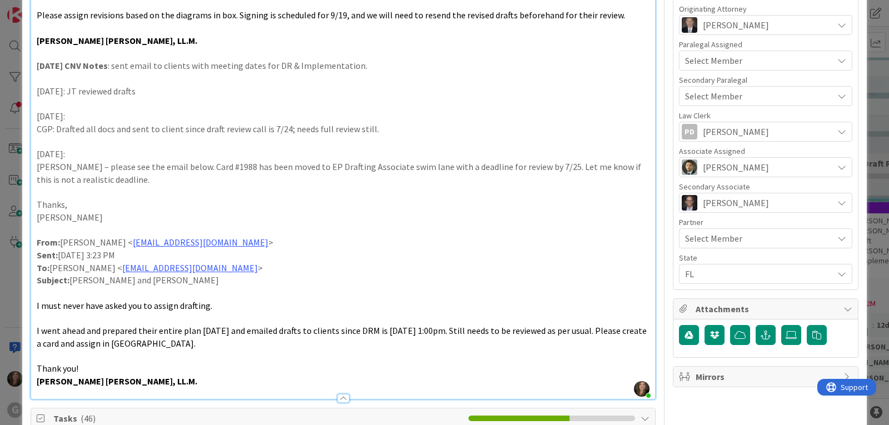
scroll to position [0, 0]
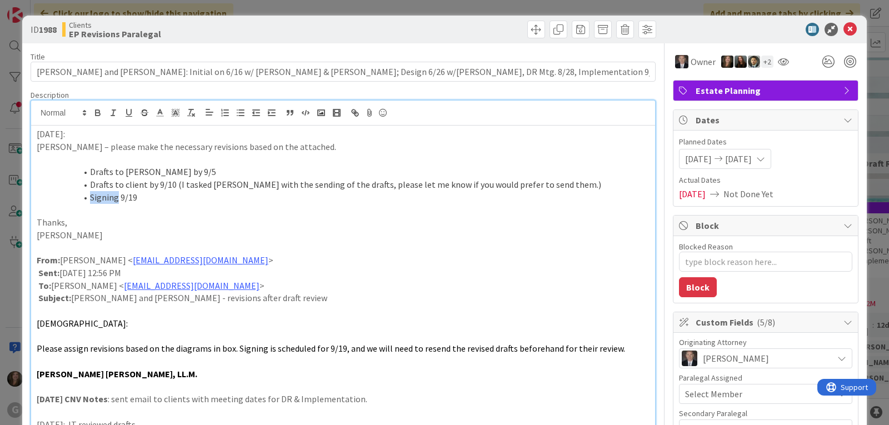
drag, startPoint x: 117, startPoint y: 199, endPoint x: 92, endPoint y: 199, distance: 25.6
click at [92, 199] on li "Signing 9/19" at bounding box center [349, 197] width 599 height 13
type textarea "x"
click at [184, 216] on p at bounding box center [343, 209] width 613 height 13
click at [843, 27] on icon at bounding box center [849, 29] width 13 height 13
